Goal: Task Accomplishment & Management: Manage account settings

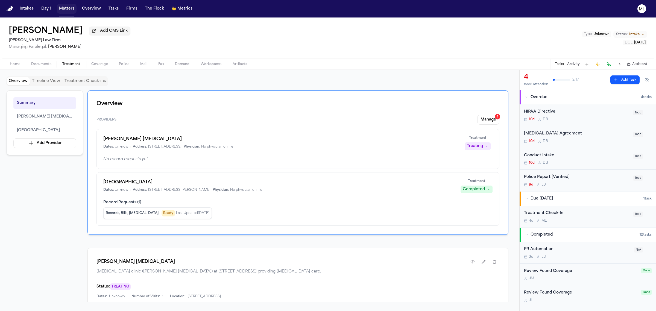
click at [63, 10] on button "Matters" at bounding box center [67, 9] width 20 height 10
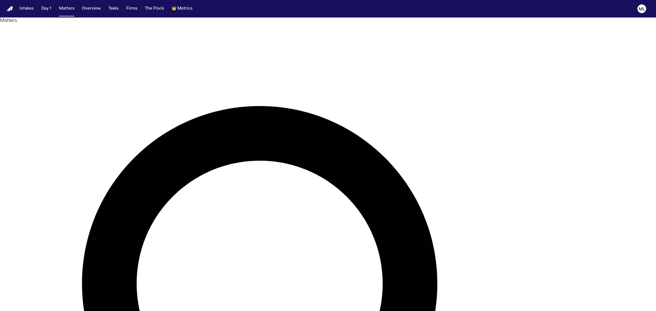
type input "*******"
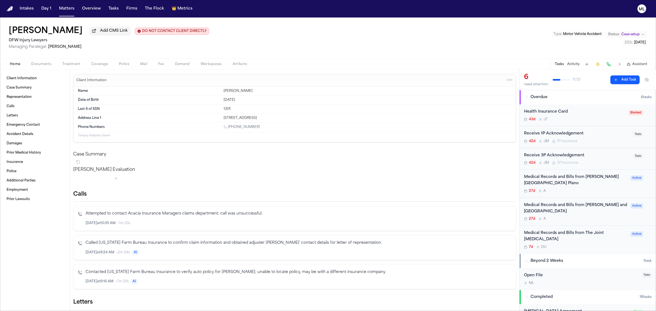
click at [596, 188] on div "Medical Records and Bills from [PERSON_NAME][GEOGRAPHIC_DATA] Plano 27d A" at bounding box center [575, 183] width 103 height 19
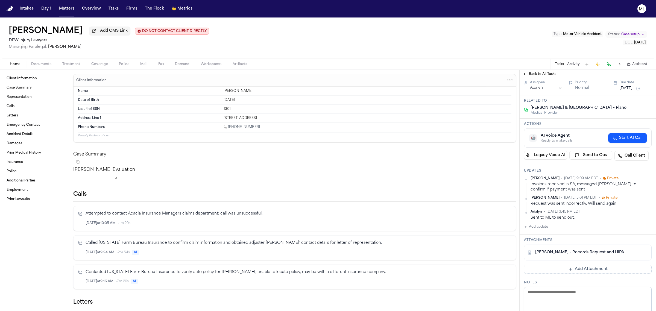
scroll to position [137, 0]
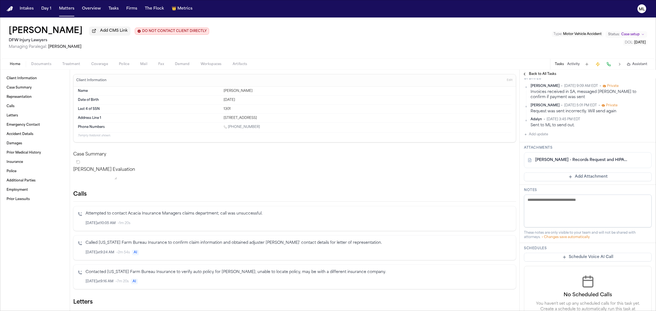
click at [566, 181] on button "Add Attachment" at bounding box center [588, 176] width 128 height 9
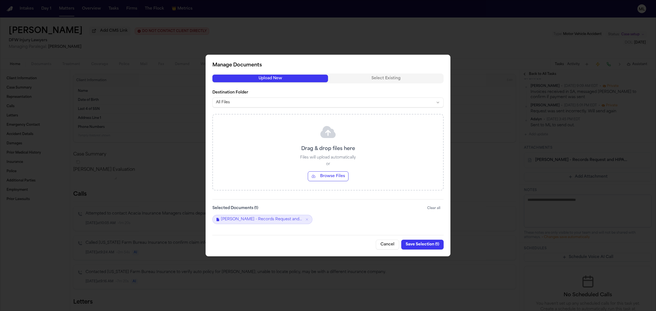
click at [329, 177] on button "Browse Files" at bounding box center [328, 176] width 41 height 10
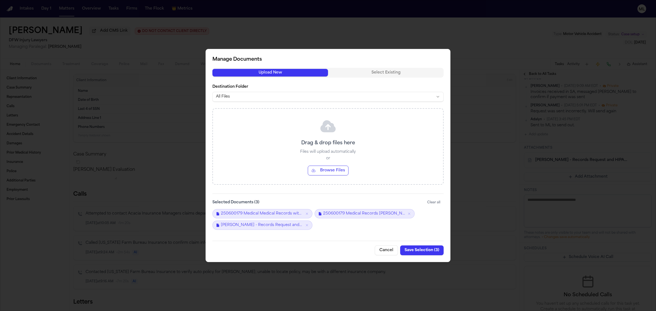
click at [419, 248] on button "Save Selection ( 3 )" at bounding box center [421, 250] width 43 height 10
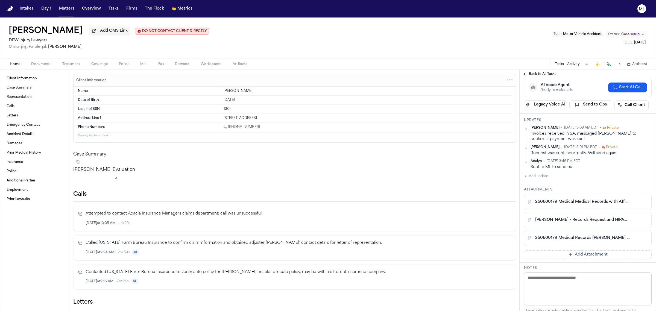
scroll to position [0, 0]
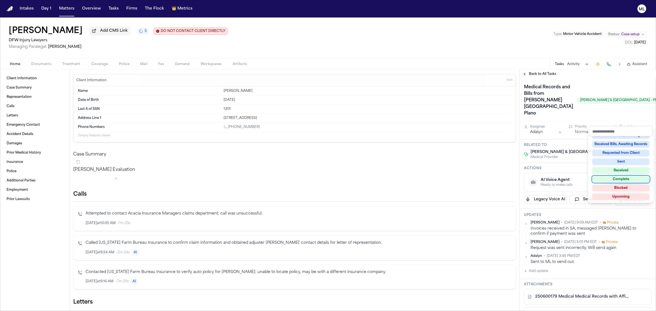
click at [622, 178] on div "Complete" at bounding box center [620, 179] width 57 height 7
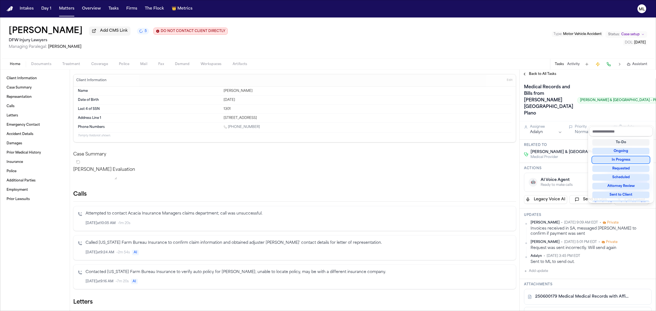
scroll to position [13, 0]
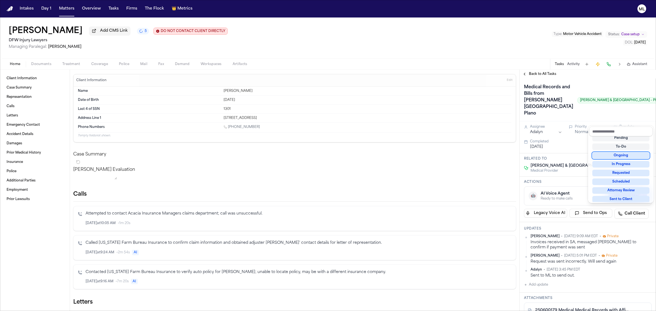
click at [540, 75] on div "Back to All Tasks Medical Records and Bills from [PERSON_NAME][GEOGRAPHIC_DATA]…" at bounding box center [587, 190] width 136 height 241
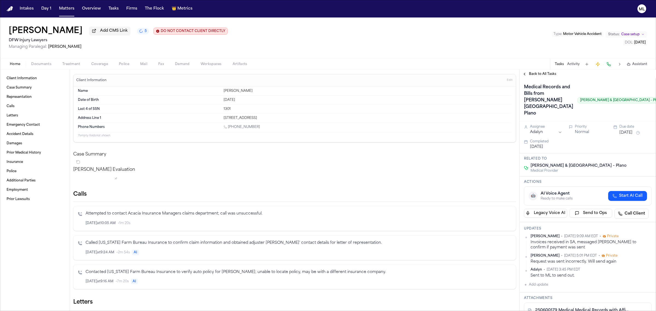
click at [540, 75] on span "Back to All Tasks" at bounding box center [542, 74] width 27 height 4
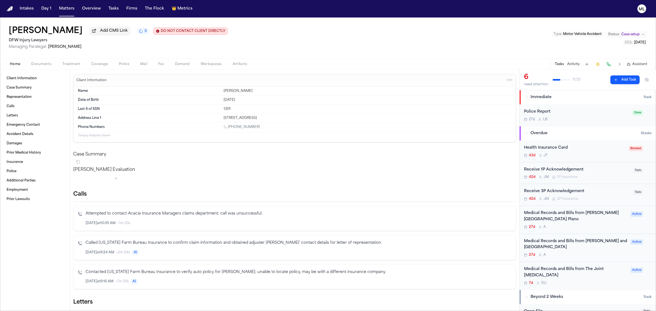
click at [615, 230] on div "Medical Records and Bills from [PERSON_NAME][GEOGRAPHIC_DATA] Plano 27d A Active" at bounding box center [587, 220] width 136 height 28
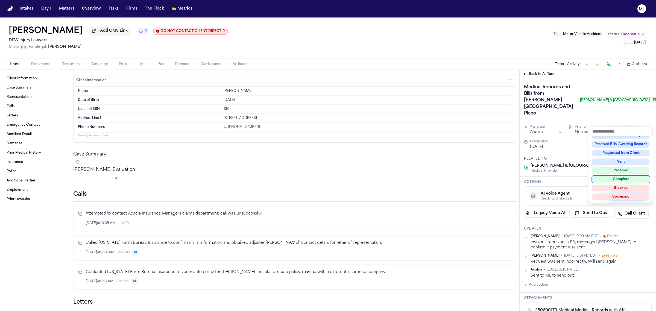
click at [620, 177] on div "Complete" at bounding box center [620, 179] width 57 height 7
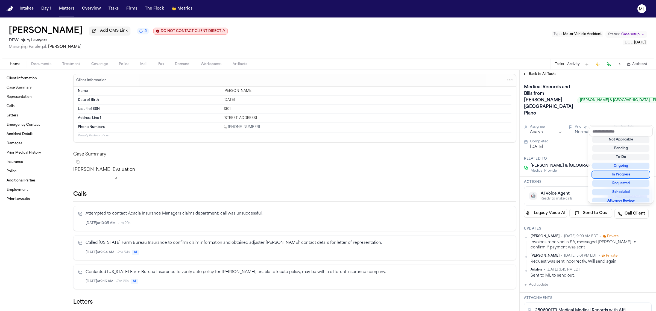
scroll to position [2, 0]
click at [537, 70] on div "Back to All Tasks Medical Records and Bills from [PERSON_NAME] & [GEOGRAPHIC_DA…" at bounding box center [587, 190] width 136 height 241
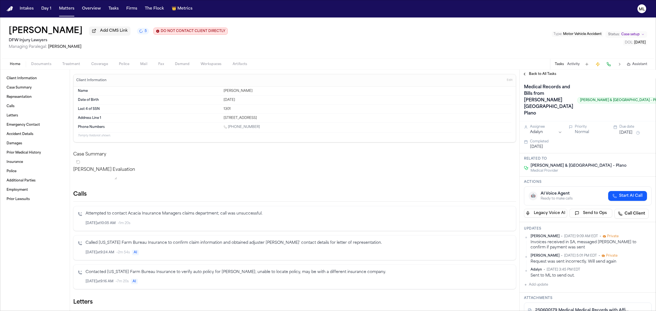
click at [537, 72] on span "Back to All Tasks" at bounding box center [542, 74] width 27 height 4
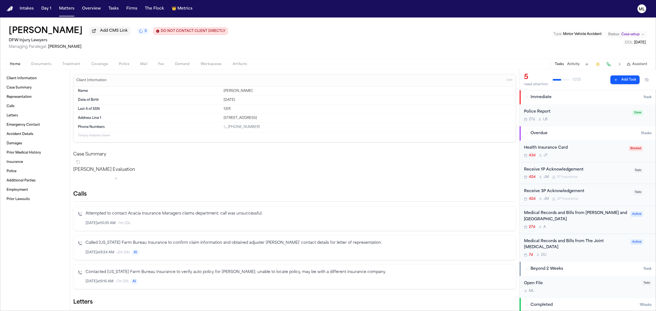
click at [610, 177] on div "42d [PERSON_NAME] 1P Insurance" at bounding box center [577, 177] width 106 height 4
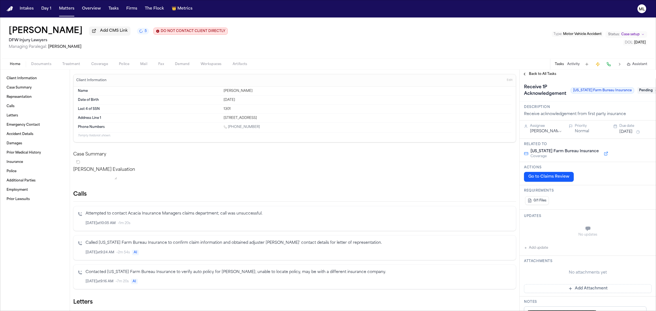
click at [637, 90] on span "Pending" at bounding box center [648, 90] width 22 height 7
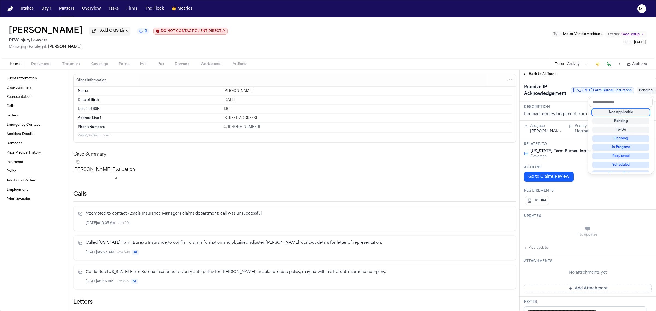
click at [624, 113] on div "Not Applicable" at bounding box center [620, 112] width 57 height 7
click at [544, 75] on div "**********" at bounding box center [587, 190] width 136 height 241
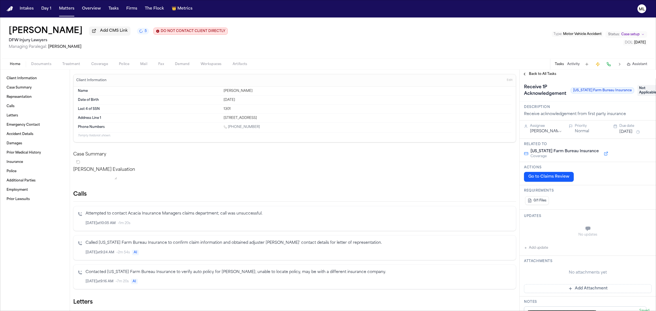
click at [545, 75] on span "Back to All Tasks" at bounding box center [542, 74] width 27 height 4
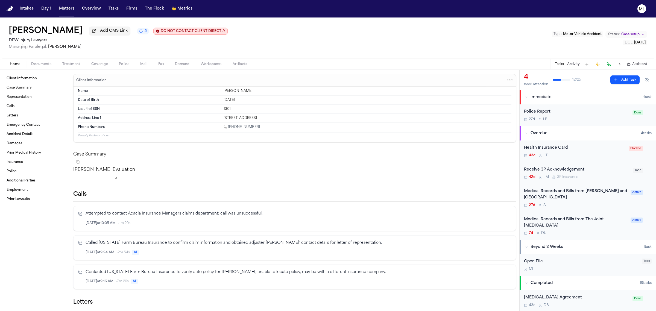
click at [617, 180] on div "Receive 3P Acknowledgement 42d [PERSON_NAME] 3P Insurance Todo" at bounding box center [587, 173] width 136 height 22
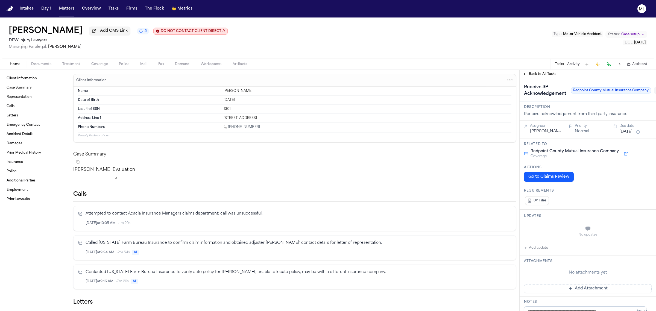
scroll to position [0, 24]
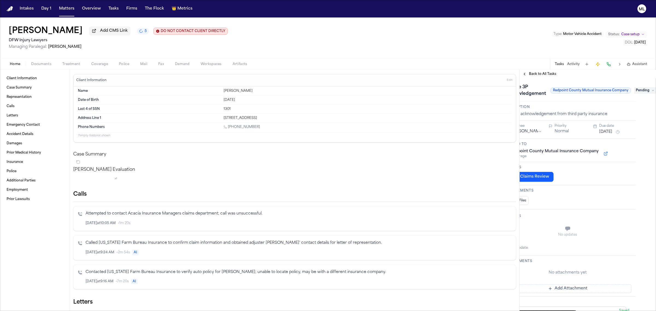
click at [634, 93] on span "Pending" at bounding box center [645, 90] width 22 height 7
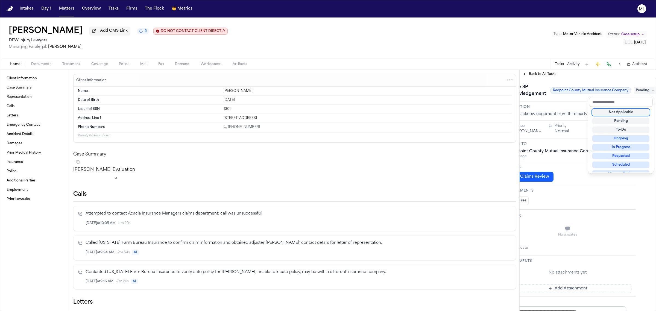
click at [629, 114] on div "Not Applicable" at bounding box center [620, 112] width 57 height 7
click at [534, 73] on div "**********" at bounding box center [587, 190] width 136 height 241
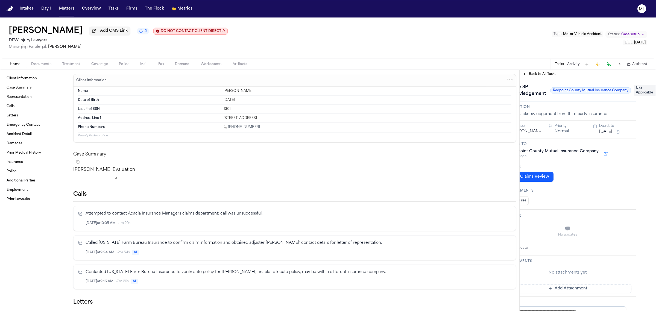
click at [534, 73] on span "Back to All Tasks" at bounding box center [542, 74] width 27 height 4
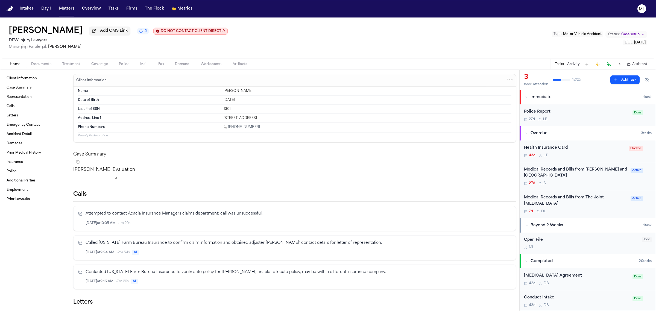
click at [628, 32] on span "Case setup" at bounding box center [630, 34] width 18 height 4
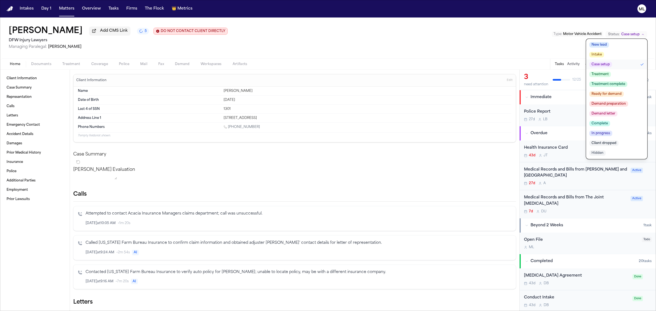
click at [616, 71] on button "Treatment" at bounding box center [616, 74] width 61 height 10
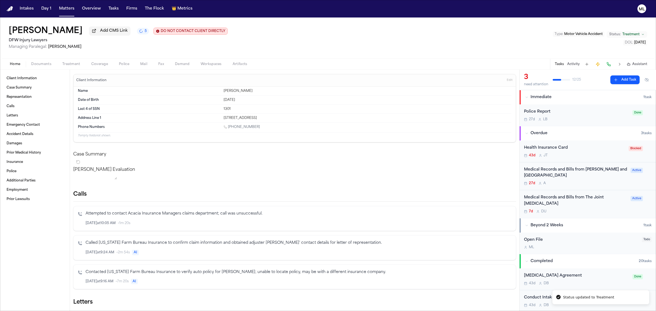
click at [603, 178] on div "Medical Records and Bills from [PERSON_NAME] and [GEOGRAPHIC_DATA]" at bounding box center [575, 173] width 103 height 13
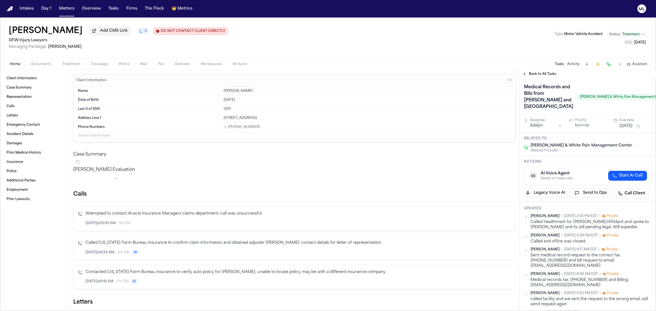
scroll to position [0, 14]
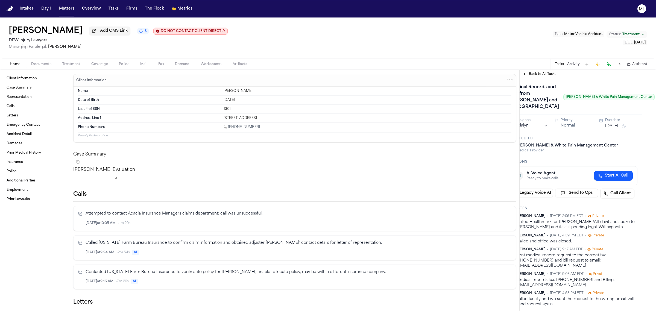
click at [655, 107] on span "Received Records, Awaiting Bills" at bounding box center [669, 97] width 22 height 20
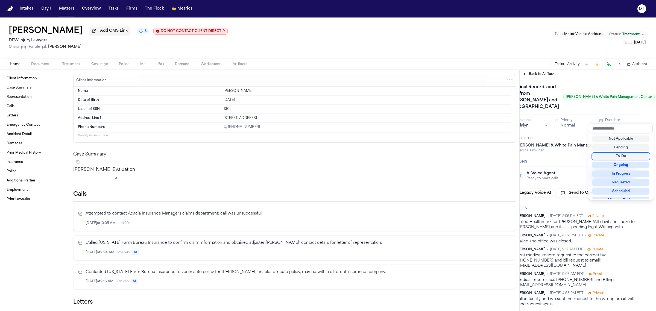
scroll to position [85, 0]
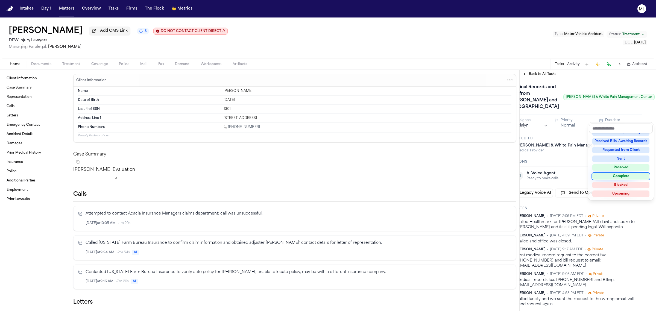
click at [627, 175] on div "Complete" at bounding box center [620, 176] width 57 height 7
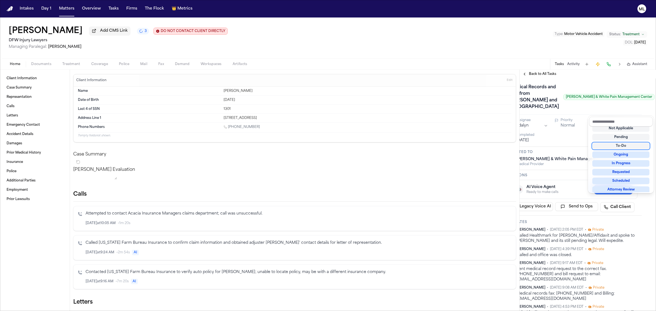
click at [541, 73] on div "Back to All Tasks Medical Records and Bills from [PERSON_NAME] and White Pain M…" at bounding box center [587, 190] width 136 height 241
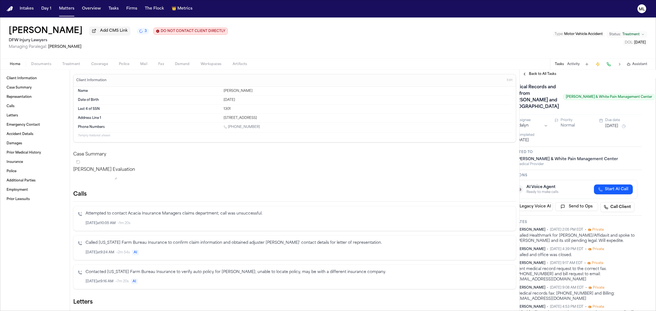
click at [541, 73] on span "Back to All Tasks" at bounding box center [542, 74] width 27 height 4
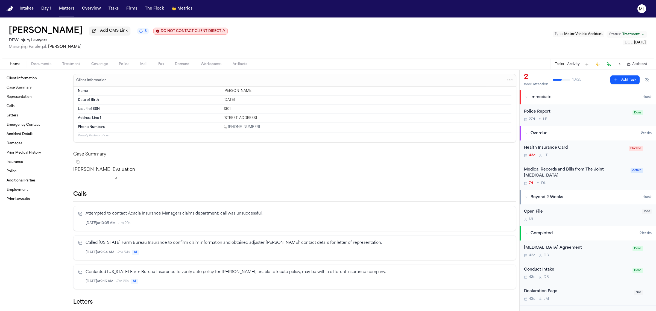
click at [594, 185] on div "7d D U" at bounding box center [575, 183] width 103 height 4
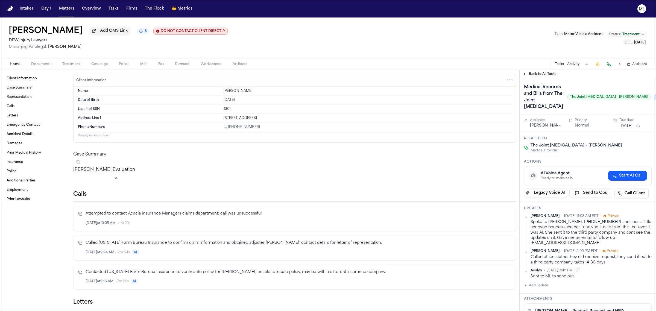
click at [545, 289] on button "Add update" at bounding box center [536, 285] width 24 height 7
click at [545, 295] on textarea "Add your update" at bounding box center [590, 289] width 117 height 11
type textarea "*"
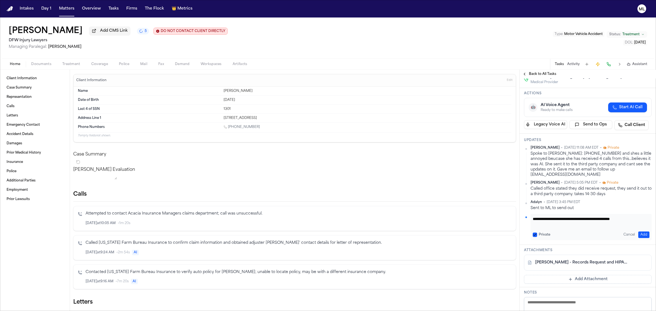
type textarea "**********"
click at [641, 238] on div "**********" at bounding box center [590, 227] width 121 height 26
click at [641, 238] on button "Add" at bounding box center [643, 234] width 11 height 7
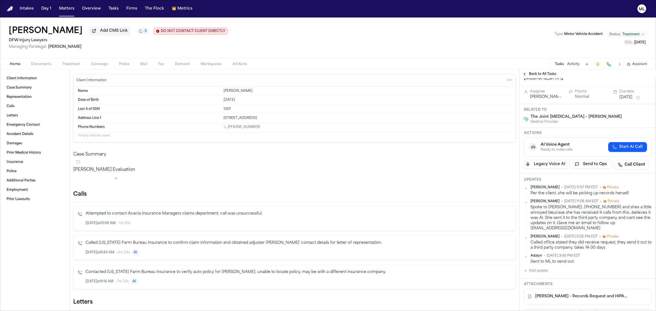
scroll to position [0, 0]
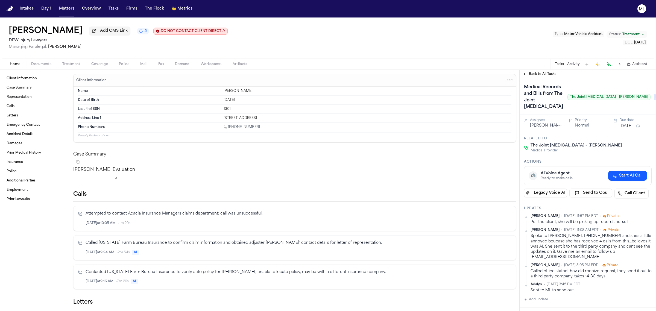
click at [623, 129] on button "[DATE]" at bounding box center [625, 125] width 13 height 5
click at [602, 199] on button "22" at bounding box center [604, 198] width 9 height 9
click at [540, 73] on span "Back to All Tasks" at bounding box center [542, 74] width 27 height 4
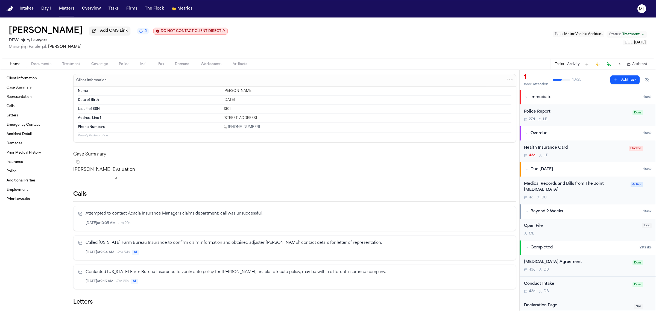
click at [593, 157] on div "43d [PERSON_NAME]" at bounding box center [574, 155] width 101 height 4
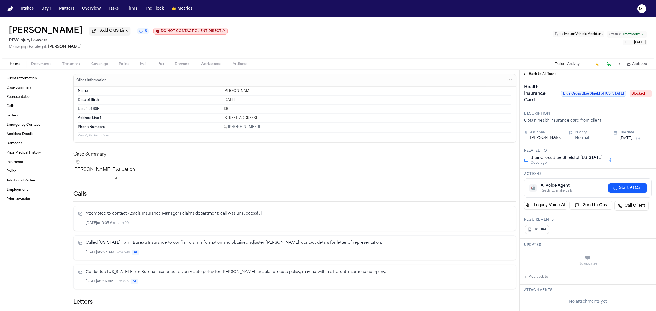
click at [540, 77] on div "Back to All Tasks" at bounding box center [587, 74] width 136 height 9
click at [634, 90] on span "Blocked" at bounding box center [640, 93] width 22 height 7
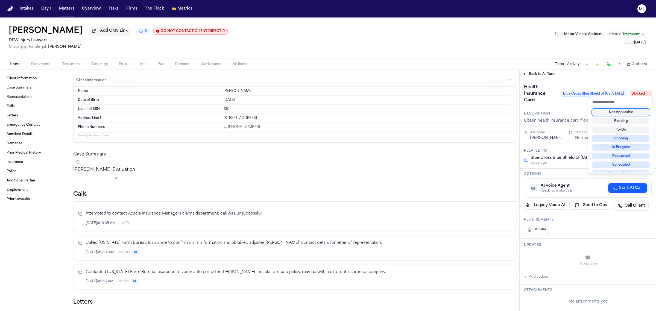
click at [618, 111] on div "Not Applicable" at bounding box center [620, 112] width 57 height 7
click at [541, 72] on div "**********" at bounding box center [587, 190] width 136 height 241
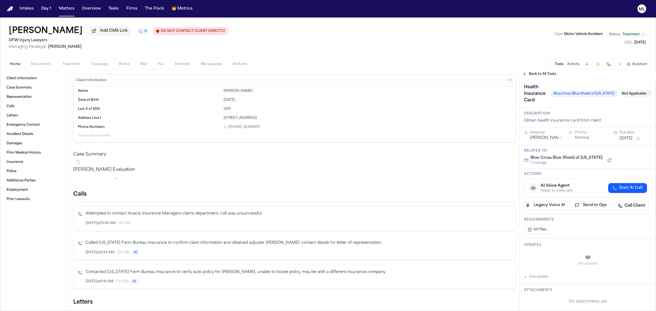
click at [541, 72] on span "Back to All Tasks" at bounding box center [542, 74] width 27 height 4
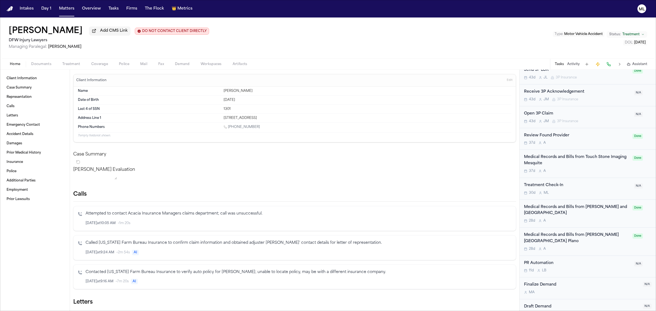
scroll to position [406, 0]
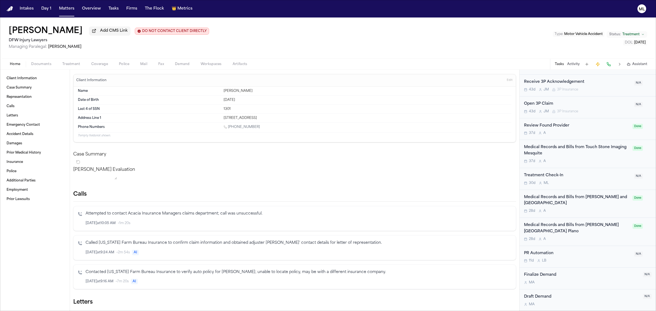
click at [604, 235] on div "Medical Records and Bills from [PERSON_NAME][GEOGRAPHIC_DATA] Plano 28d A" at bounding box center [576, 231] width 105 height 19
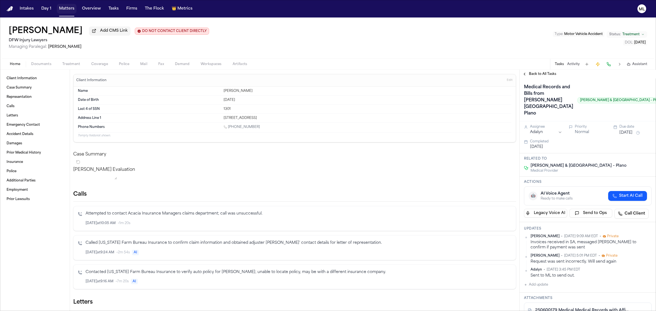
click at [69, 10] on button "Matters" at bounding box center [67, 9] width 20 height 10
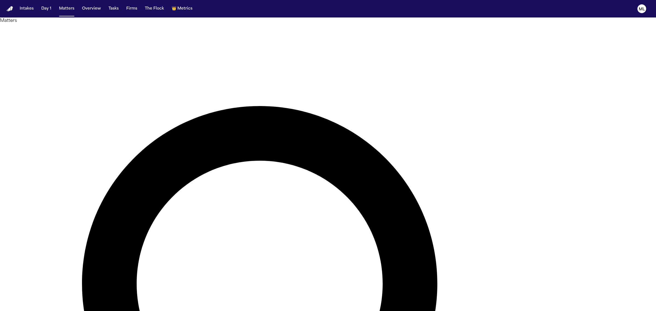
drag, startPoint x: 456, startPoint y: 30, endPoint x: 375, endPoint y: 27, distance: 80.6
type input "*****"
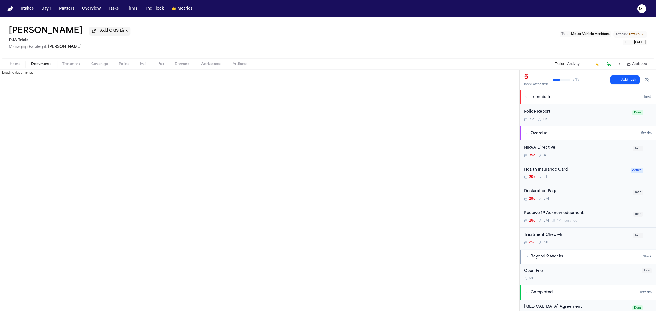
click at [44, 67] on span "button" at bounding box center [41, 67] width 27 height 1
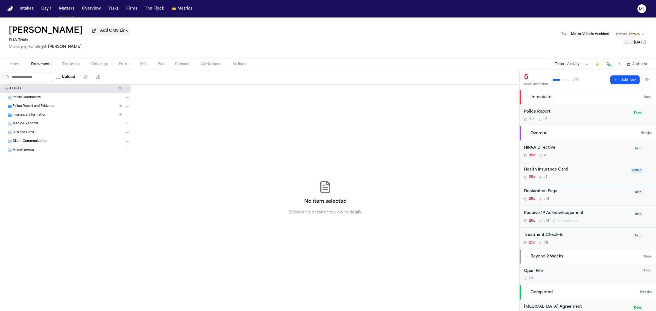
click at [41, 109] on div "Police Report and Evidence ( 1 )" at bounding box center [65, 106] width 131 height 9
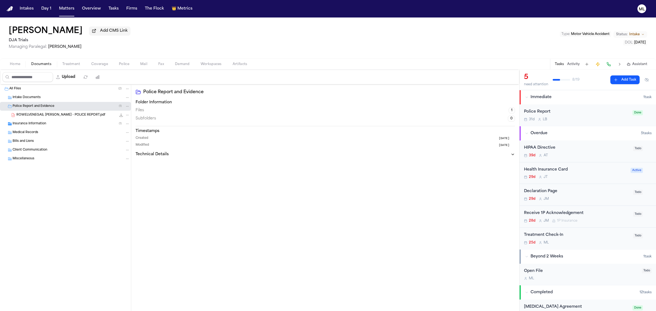
click at [120, 117] on icon "File: ROWELVENEGAS, JOCELYN - POLICE REPORT.pdf" at bounding box center [121, 115] width 4 height 4
click at [605, 241] on div "25d M L" at bounding box center [577, 242] width 106 height 4
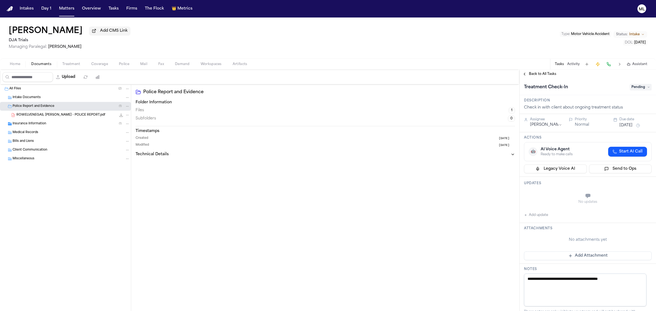
click at [629, 84] on span "Pending" at bounding box center [640, 87] width 22 height 7
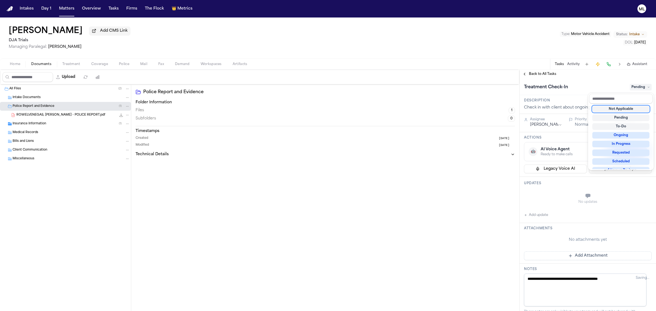
click at [618, 110] on div "Not Applicable" at bounding box center [620, 109] width 57 height 7
click at [548, 72] on div "**********" at bounding box center [587, 190] width 136 height 241
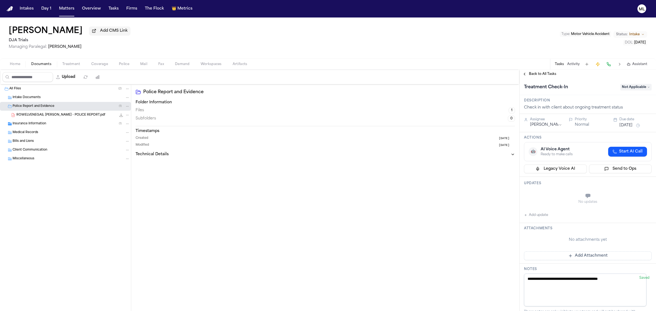
click at [548, 72] on span "Back to All Tasks" at bounding box center [542, 74] width 27 height 4
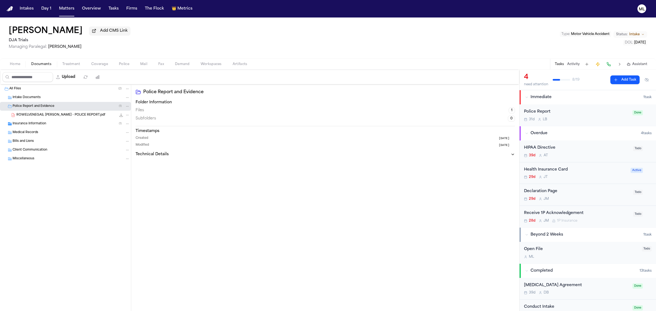
click at [32, 121] on div "Insurance Information ( 1 )" at bounding box center [65, 123] width 131 height 9
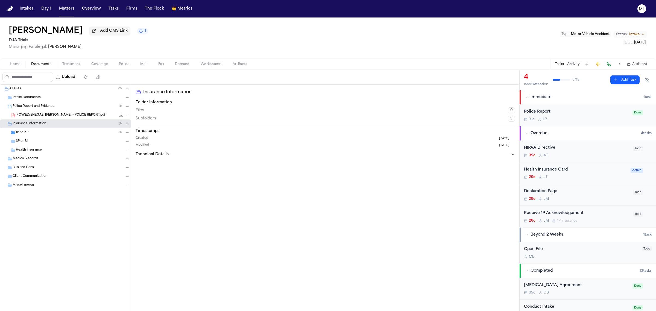
click at [32, 132] on div "1P or PIP ( 1 )" at bounding box center [73, 132] width 114 height 5
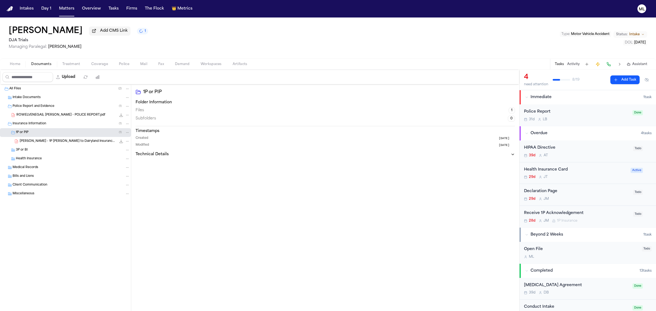
click at [33, 141] on span "[PERSON_NAME] - 1P [PERSON_NAME] to Dairyland Insurance - [DATE]" at bounding box center [68, 141] width 96 height 5
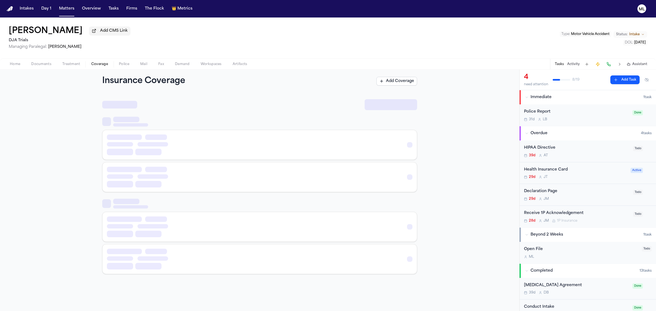
click at [97, 62] on span "Coverage" at bounding box center [99, 64] width 17 height 4
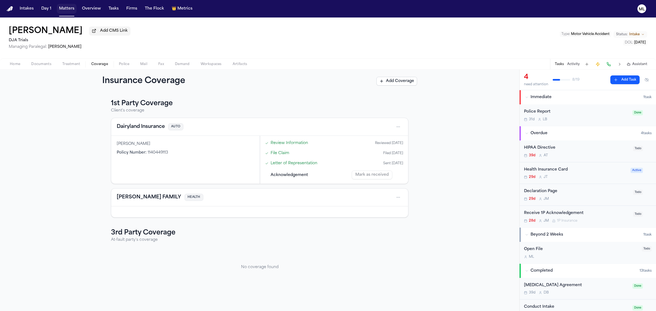
click at [64, 7] on button "Matters" at bounding box center [67, 9] width 20 height 10
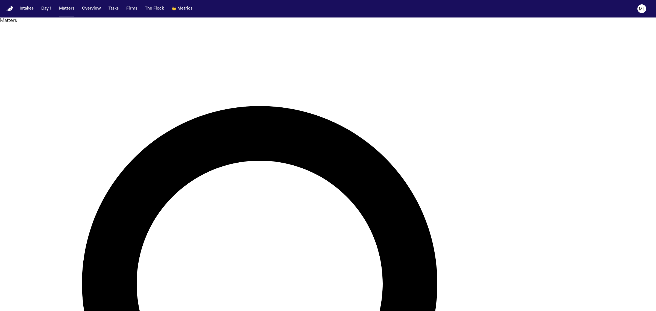
drag, startPoint x: 438, startPoint y: 29, endPoint x: 404, endPoint y: 30, distance: 34.2
type input "*"
type input "******"
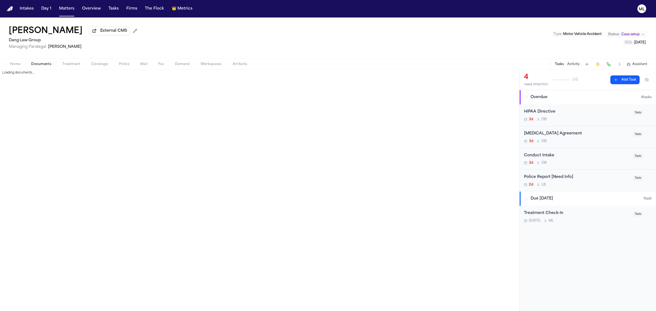
click at [51, 66] on span "Documents" at bounding box center [41, 64] width 20 height 4
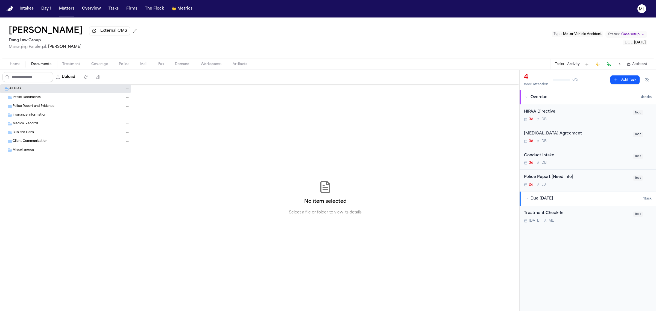
click at [37, 97] on span "Intake Documents" at bounding box center [27, 97] width 28 height 5
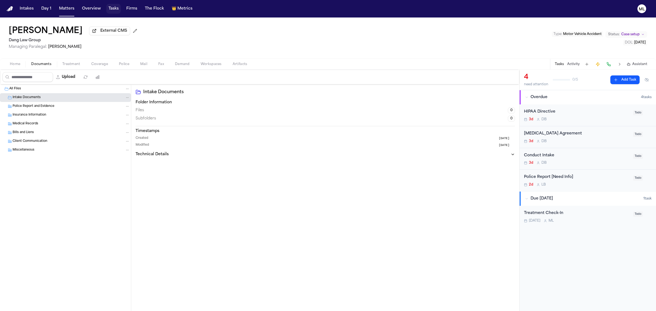
click at [115, 5] on button "Tasks" at bounding box center [113, 9] width 14 height 10
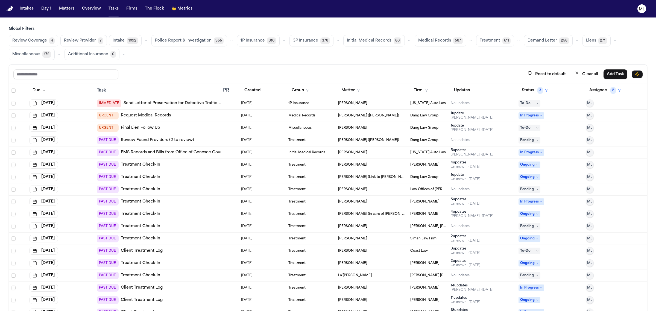
click at [182, 116] on div "URGENT Request Medical Records" at bounding box center [158, 116] width 122 height 8
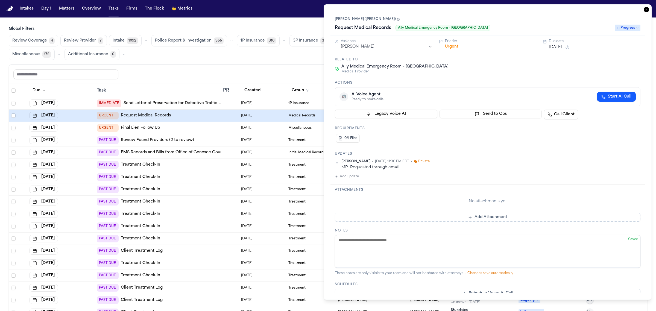
click at [394, 49] on html "Intakes Day 1 Matters Overview Tasks Firms The Flock 👑 Metrics ML Global Filter…" at bounding box center [328, 155] width 656 height 311
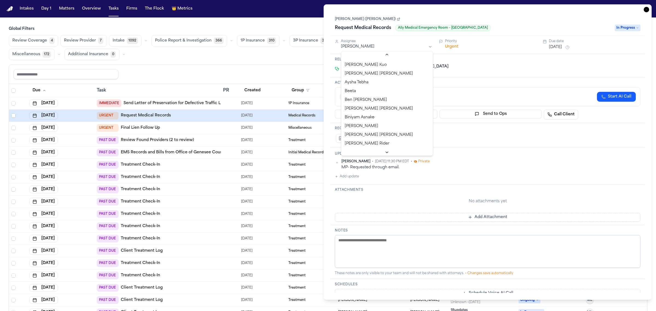
scroll to position [102, 0]
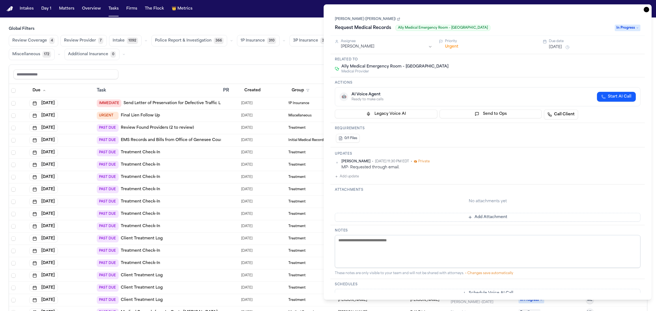
click at [553, 46] on button "[DATE]" at bounding box center [555, 47] width 13 height 5
click at [599, 101] on button "19" at bounding box center [600, 102] width 9 height 9
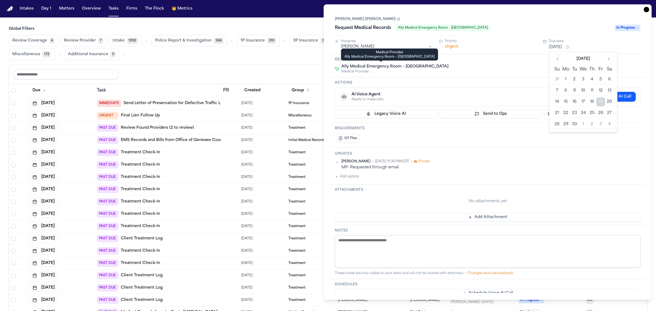
click at [371, 48] on html "Intakes Day 1 Matters Overview Tasks Firms The Flock 👑 Metrics ML Global Filter…" at bounding box center [328, 155] width 656 height 311
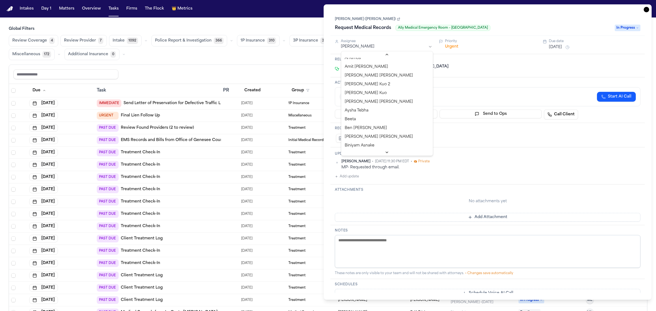
scroll to position [0, 0]
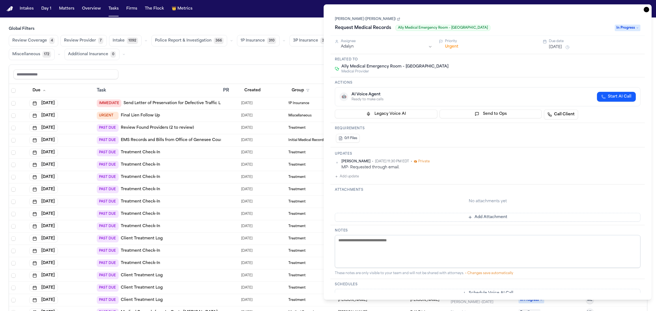
click at [562, 47] on button "[DATE]" at bounding box center [555, 47] width 13 height 5
click at [563, 110] on button "22" at bounding box center [565, 113] width 9 height 9
click at [645, 11] on icon "button" at bounding box center [645, 9] width 5 height 5
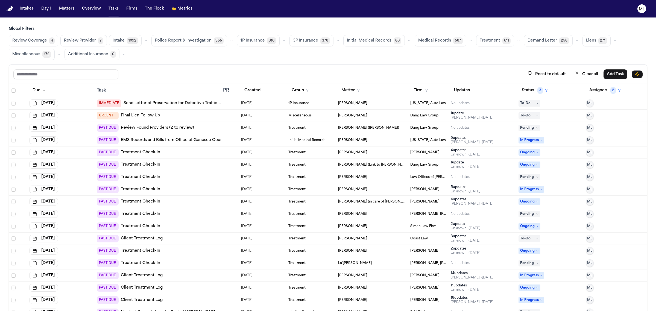
click at [205, 130] on div "PAST DUE Review Found Providers (2 to review)" at bounding box center [158, 128] width 122 height 8
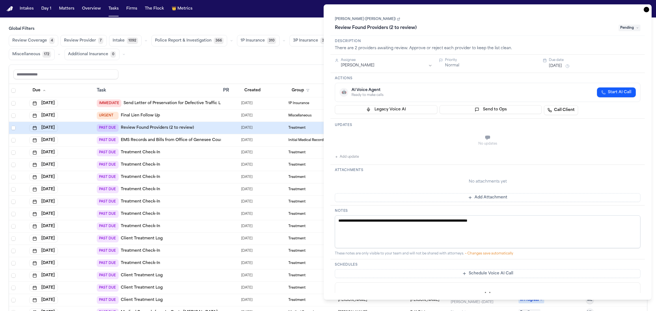
click at [391, 17] on link "[PERSON_NAME] ([PERSON_NAME])" at bounding box center [367, 19] width 65 height 4
click at [636, 26] on span "Pending" at bounding box center [629, 28] width 22 height 7
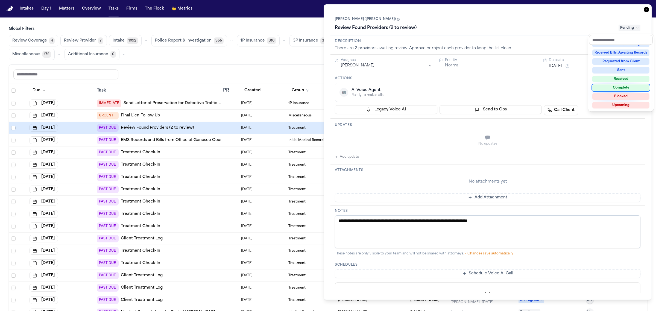
click at [615, 88] on div "Complete" at bounding box center [620, 87] width 57 height 7
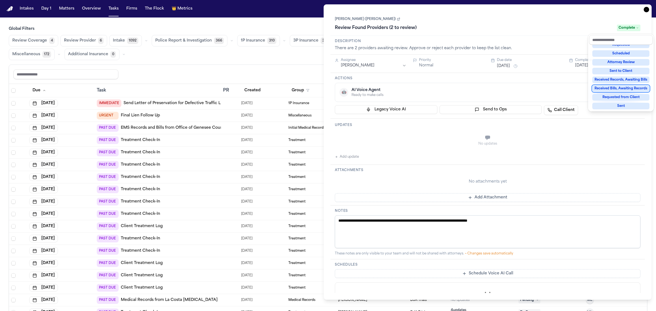
click at [201, 60] on div "Review Coverage 4 Review Provider 6 Intake 1092 Police Report & Investigation 3…" at bounding box center [328, 47] width 638 height 25
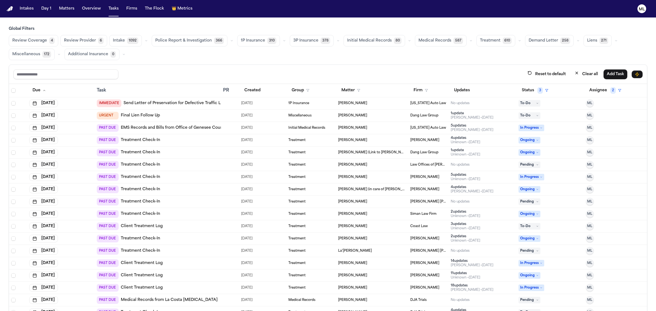
click at [194, 154] on div "PAST DUE Treatment Check-In" at bounding box center [158, 153] width 122 height 8
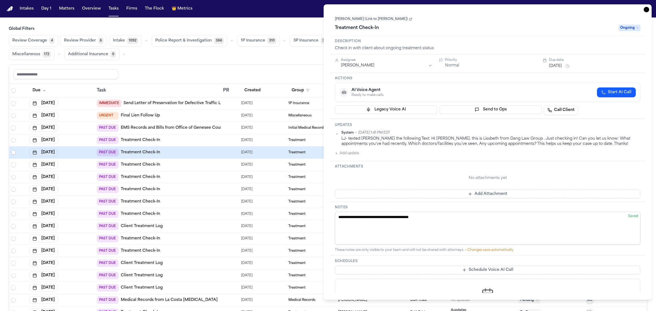
click at [626, 30] on span "Ongoing" at bounding box center [629, 28] width 22 height 7
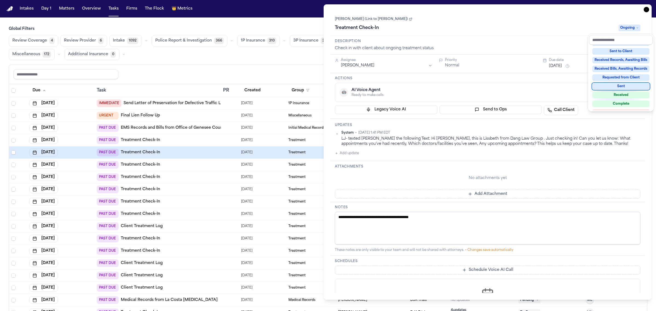
scroll to position [85, 0]
click at [621, 85] on div "Complete" at bounding box center [620, 87] width 57 height 7
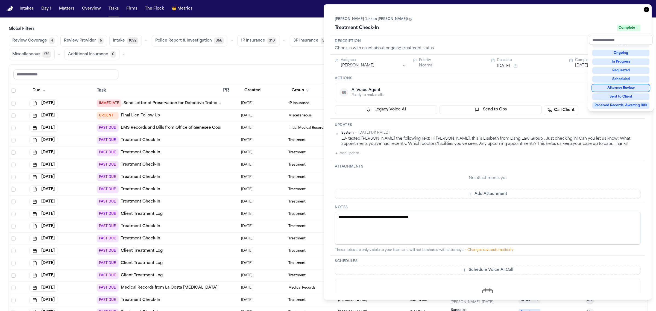
click at [358, 151] on div "**********" at bounding box center [487, 152] width 314 height 282
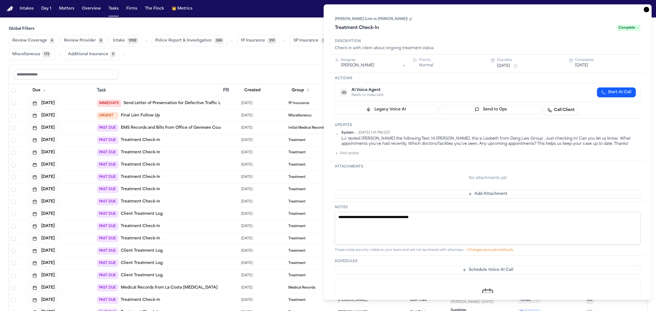
click at [358, 151] on button "Add update" at bounding box center [347, 153] width 24 height 7
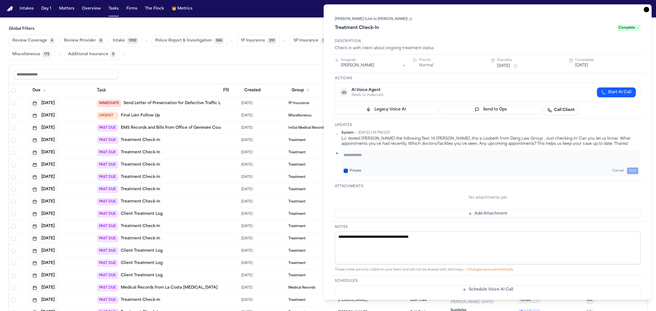
click at [555, 156] on textarea "Add your update" at bounding box center [490, 157] width 294 height 11
type textarea "**********"
click at [632, 170] on button "Add" at bounding box center [632, 170] width 11 height 7
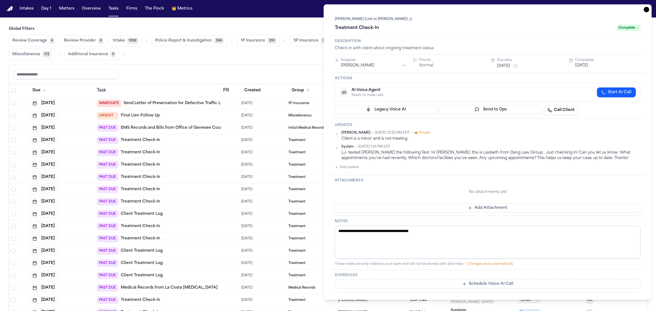
click at [645, 11] on icon "button" at bounding box center [645, 9] width 5 height 5
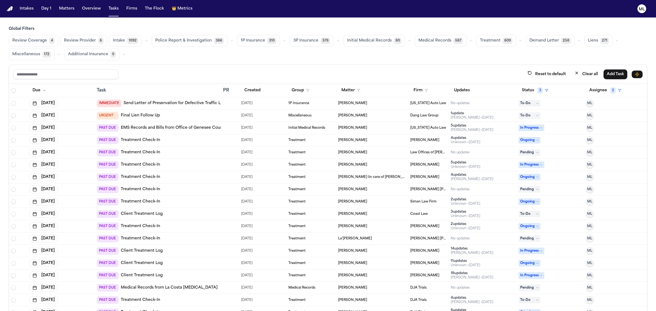
click at [297, 211] on td "Treatment" at bounding box center [310, 214] width 49 height 12
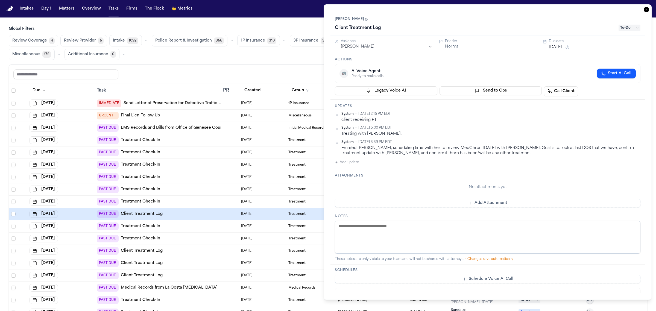
click at [623, 26] on span "To-Do" at bounding box center [629, 28] width 22 height 7
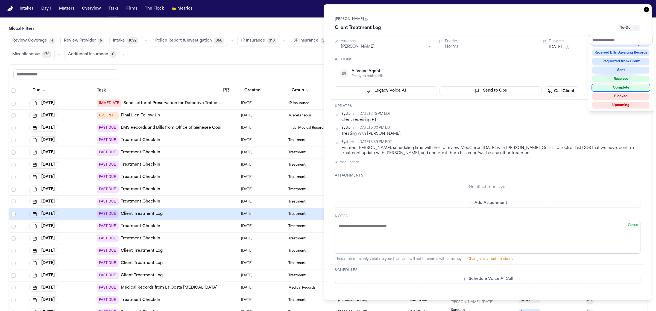
click at [617, 85] on div "Complete" at bounding box center [620, 87] width 57 height 7
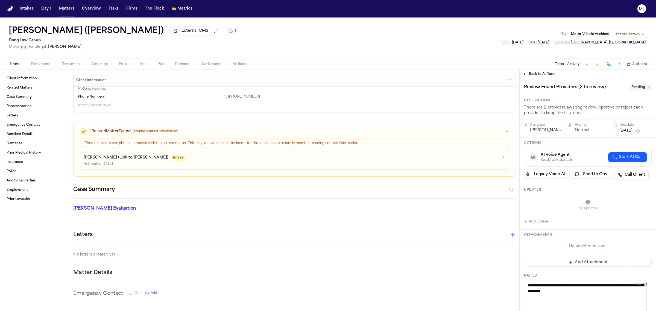
click at [67, 63] on span "Treatment" at bounding box center [71, 64] width 18 height 4
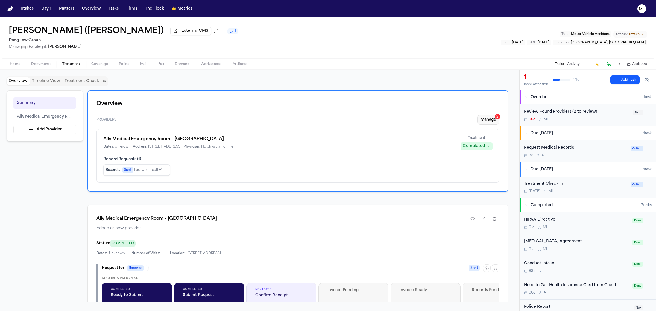
click at [485, 120] on button "Manage 2" at bounding box center [488, 120] width 22 height 10
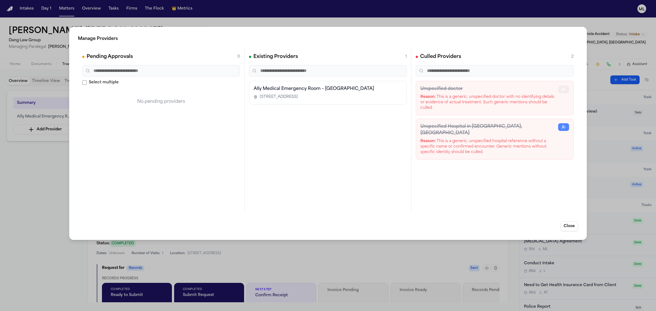
click at [563, 91] on icon "button" at bounding box center [563, 89] width 4 height 4
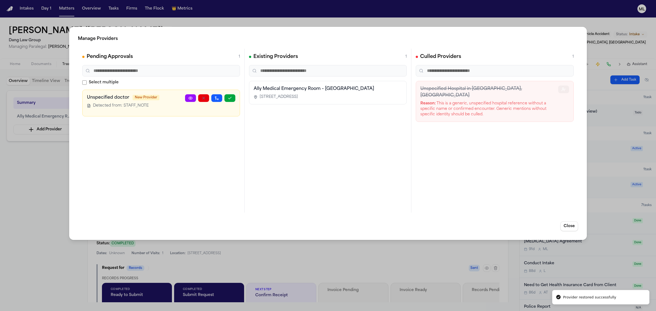
click at [563, 91] on icon "button" at bounding box center [563, 89] width 4 height 4
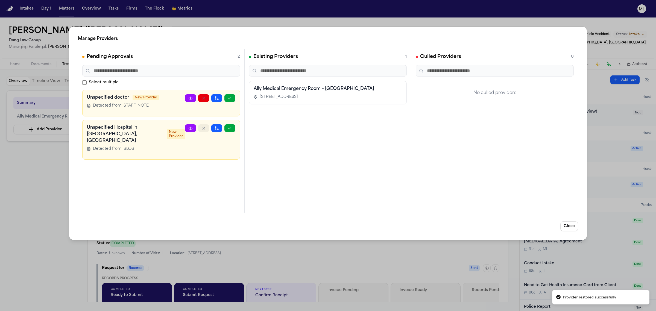
click at [202, 128] on icon "button" at bounding box center [203, 128] width 4 height 4
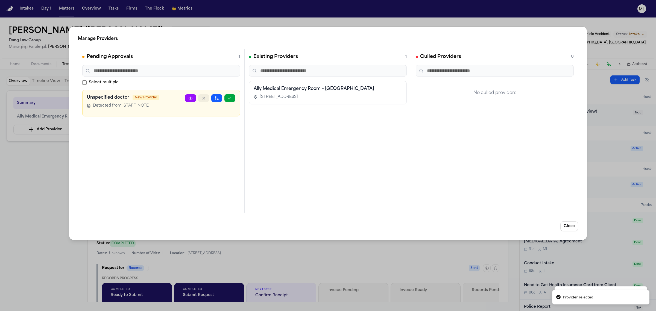
click at [202, 101] on button "button" at bounding box center [203, 98] width 11 height 8
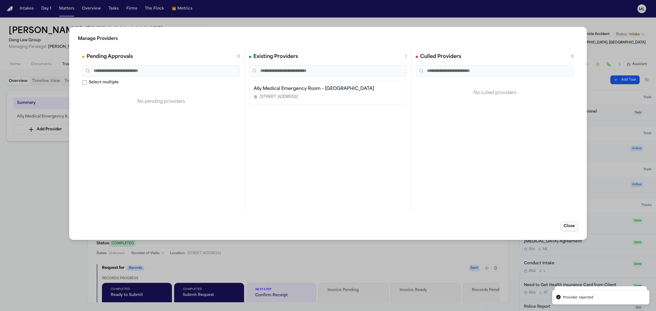
click at [567, 227] on button "Close" at bounding box center [569, 226] width 18 height 10
